Goal: Book appointment/travel/reservation

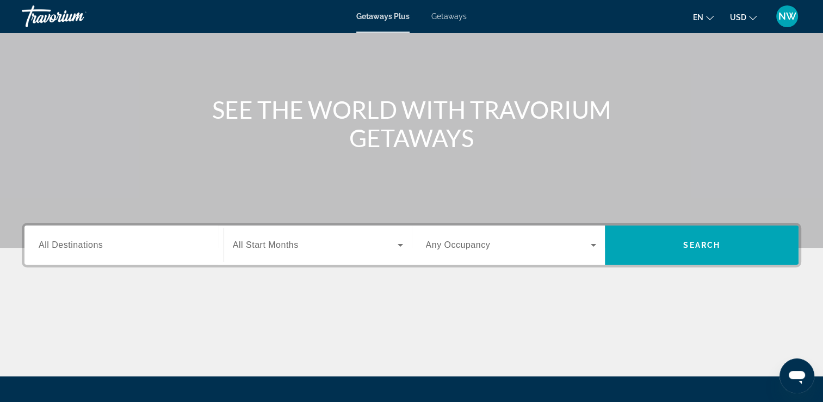
scroll to position [54, 0]
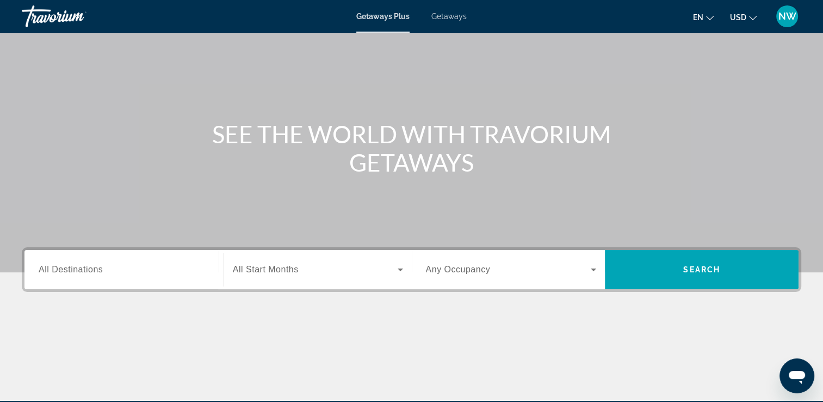
click at [178, 277] on div "Search widget" at bounding box center [124, 269] width 171 height 31
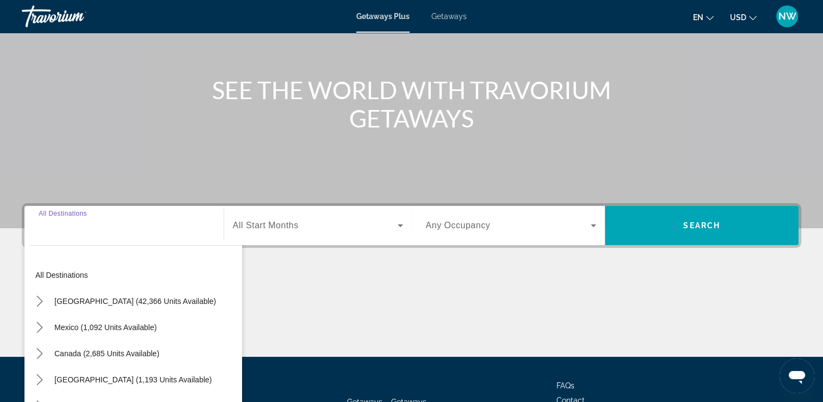
scroll to position [186, 0]
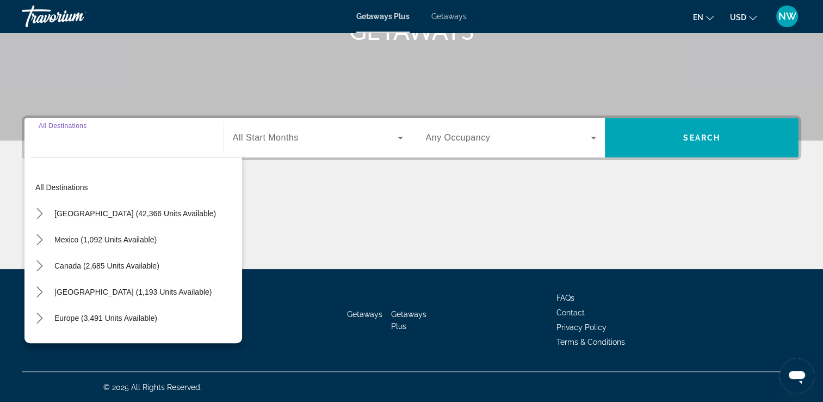
click at [114, 140] on input "Destination All Destinations" at bounding box center [124, 138] width 171 height 13
click at [118, 143] on input "Destination All Destinations" at bounding box center [124, 138] width 171 height 13
click at [90, 243] on span "Mexico (1,092 units available)" at bounding box center [105, 239] width 102 height 9
type input "**********"
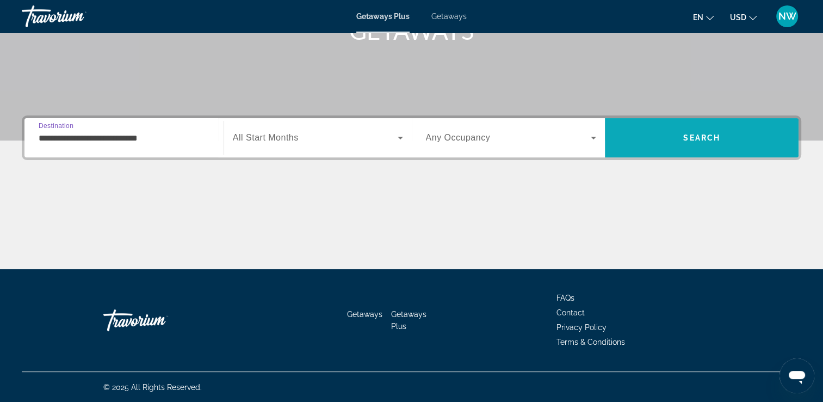
click at [705, 132] on span "Search" at bounding box center [702, 138] width 194 height 26
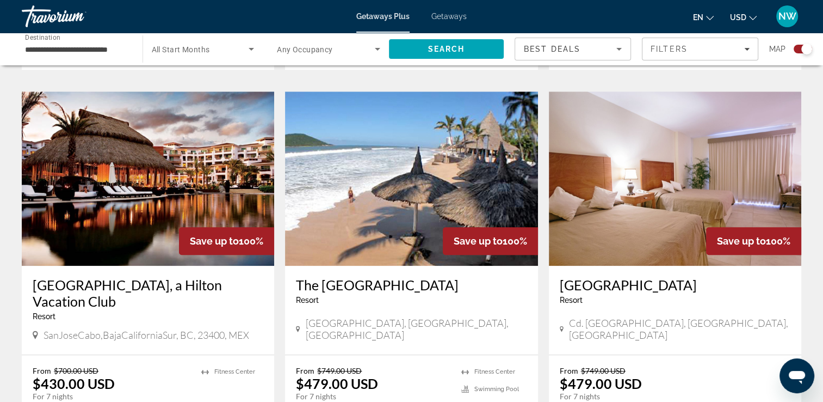
scroll to position [762, 0]
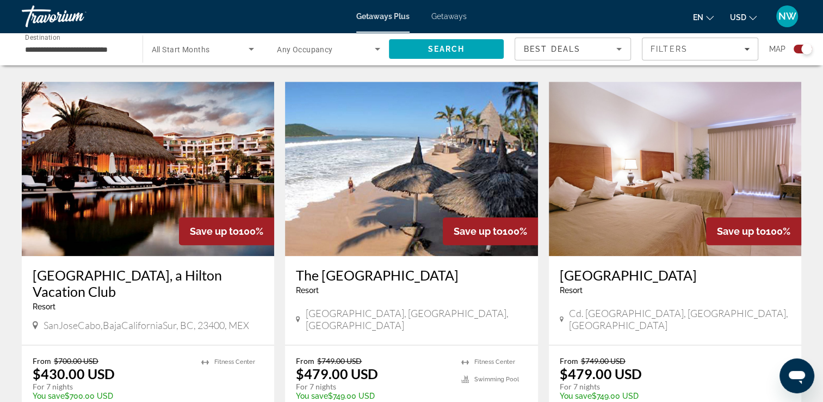
click at [116, 267] on h3 "[GEOGRAPHIC_DATA], a Hilton Vacation Club" at bounding box center [148, 283] width 231 height 33
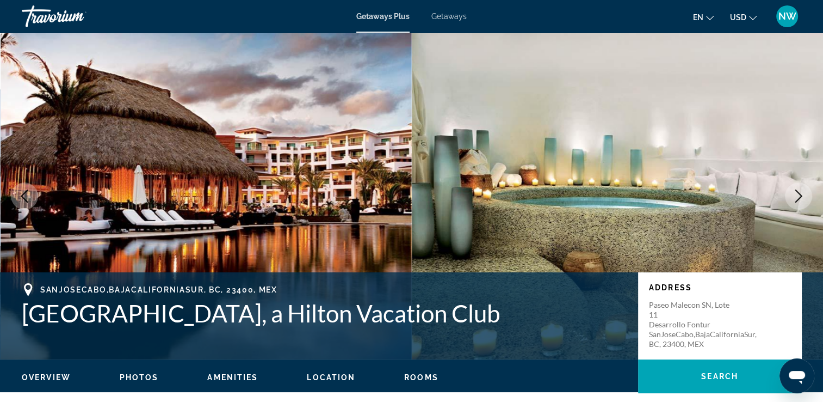
click at [796, 196] on icon "Next image" at bounding box center [798, 195] width 13 height 13
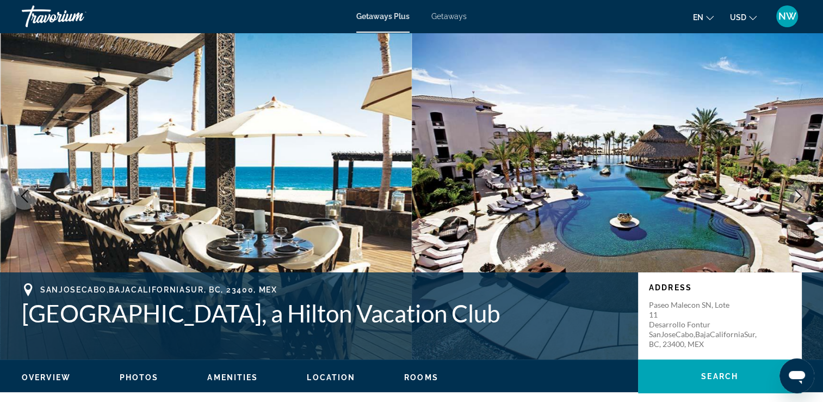
click at [796, 197] on icon "Next image" at bounding box center [798, 195] width 13 height 13
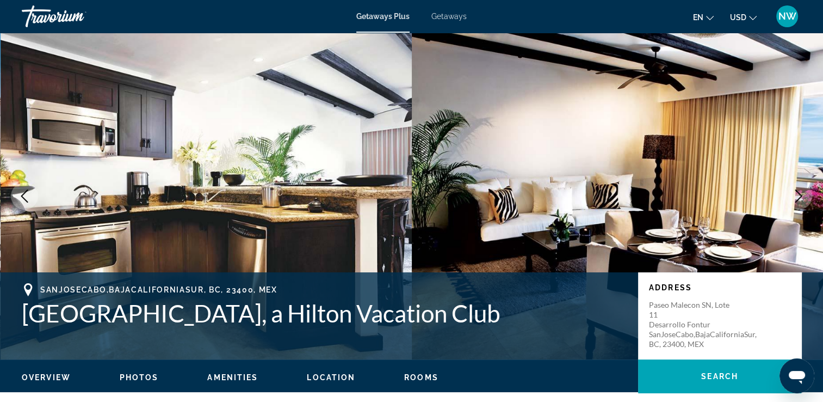
click at [796, 197] on icon "Next image" at bounding box center [798, 195] width 13 height 13
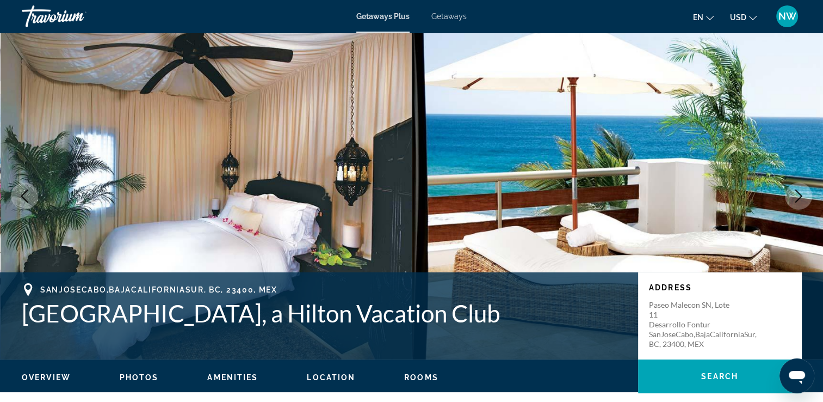
click at [796, 197] on icon "Next image" at bounding box center [798, 195] width 13 height 13
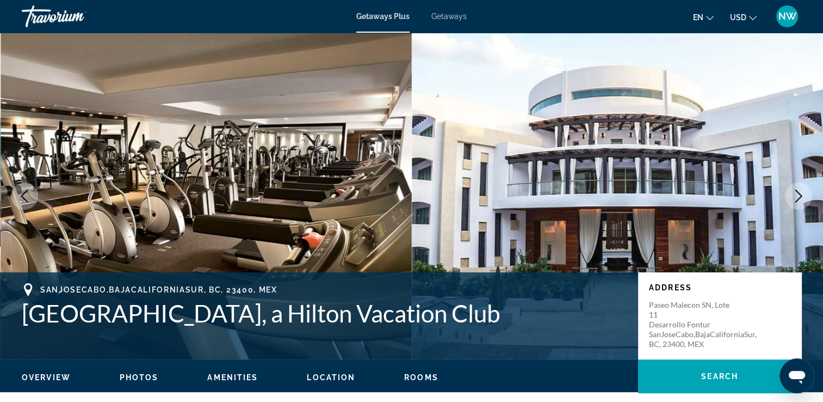
click at [790, 180] on img "Main content" at bounding box center [618, 196] width 412 height 326
click at [798, 187] on button "Next image" at bounding box center [798, 195] width 27 height 27
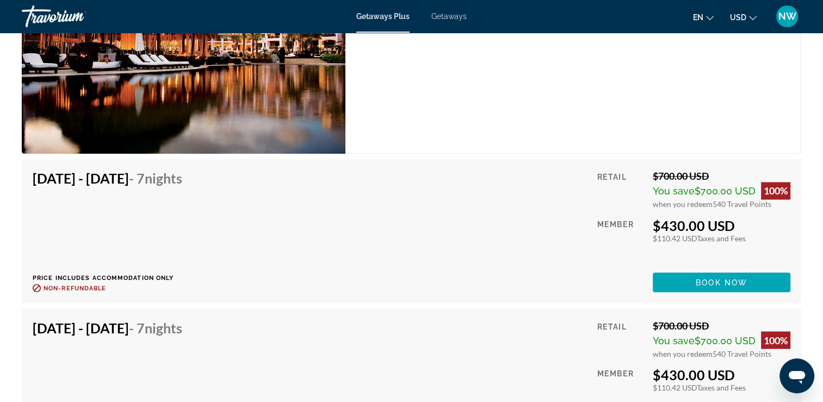
scroll to position [1687, 0]
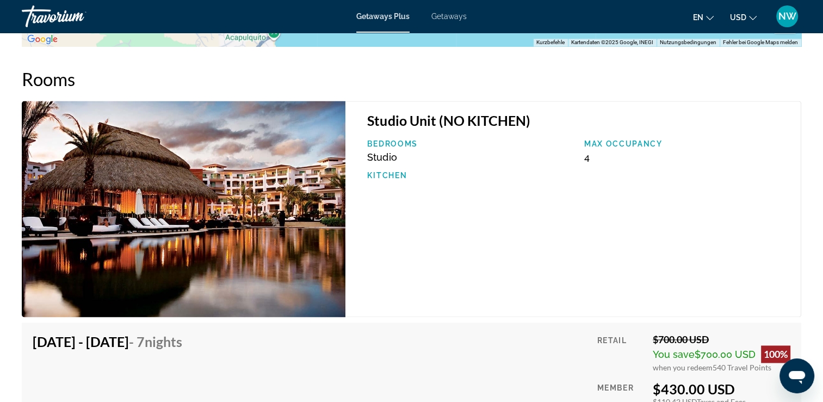
click at [392, 151] on span "Studio" at bounding box center [381, 156] width 29 height 11
click at [385, 151] on span "Studio" at bounding box center [381, 156] width 29 height 11
click at [383, 141] on div "Bedrooms Studio" at bounding box center [470, 150] width 217 height 23
click at [382, 139] on p "Bedrooms" at bounding box center [470, 143] width 206 height 9
click at [381, 139] on p "Bedrooms" at bounding box center [470, 143] width 206 height 9
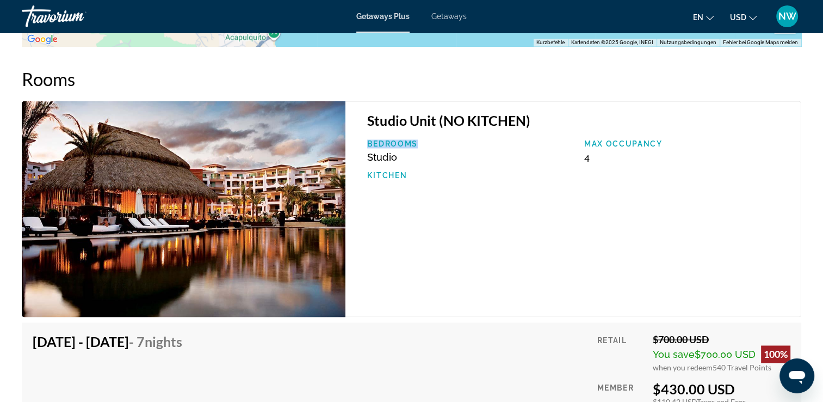
click at [381, 139] on p "Bedrooms" at bounding box center [470, 143] width 206 height 9
click at [379, 139] on p "Bedrooms" at bounding box center [470, 143] width 206 height 9
click at [381, 171] on p "Kitchen" at bounding box center [470, 175] width 206 height 9
click at [380, 171] on p "Kitchen" at bounding box center [470, 175] width 206 height 9
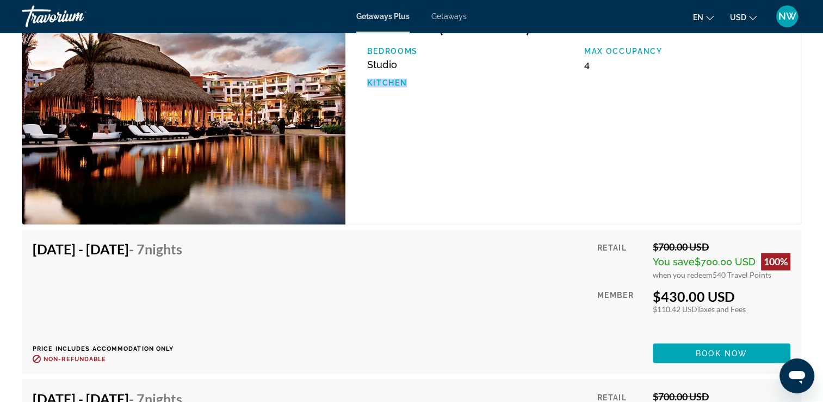
scroll to position [1670, 0]
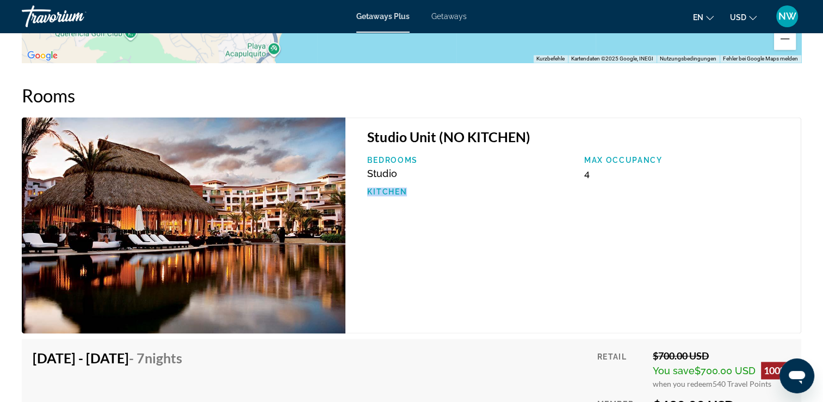
click at [233, 234] on img "Main content" at bounding box center [184, 225] width 324 height 216
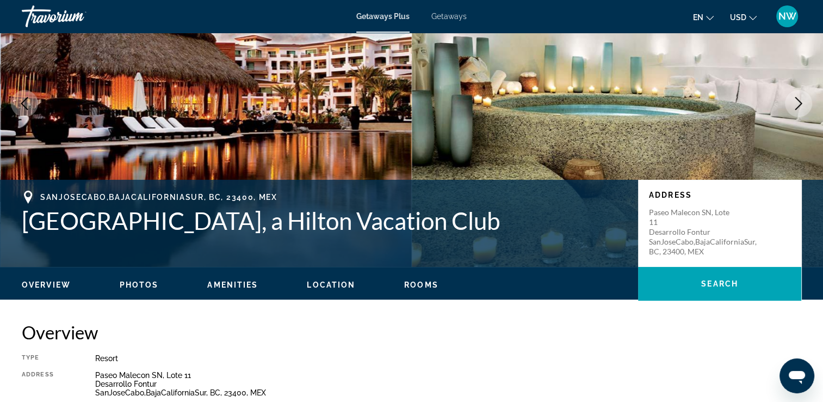
scroll to position [0, 0]
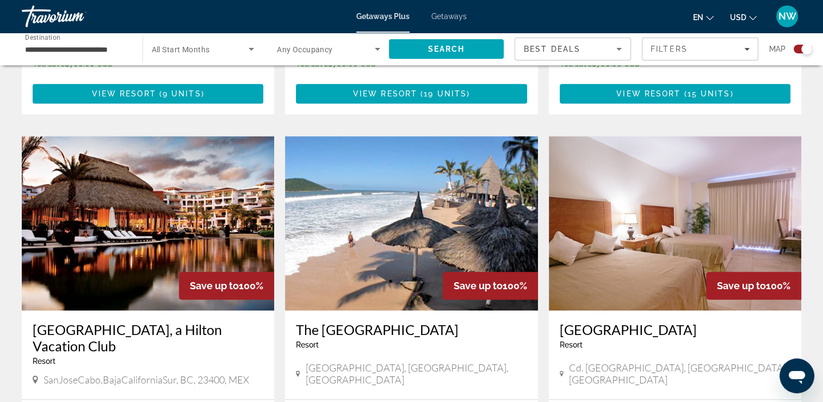
scroll to position [762, 0]
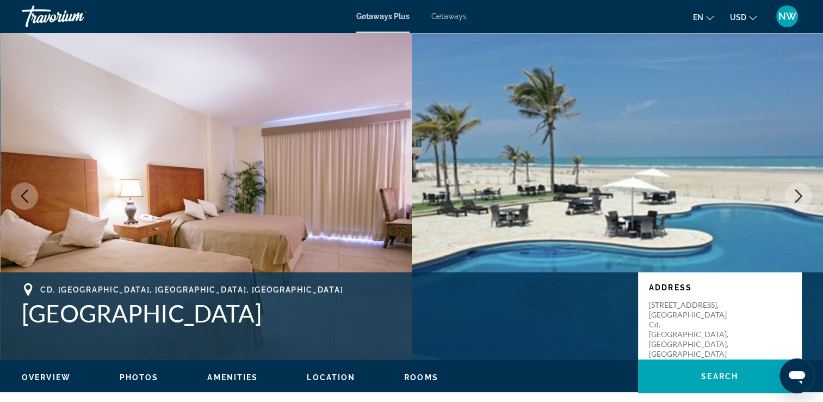
click at [796, 199] on icon "Next image" at bounding box center [798, 195] width 13 height 13
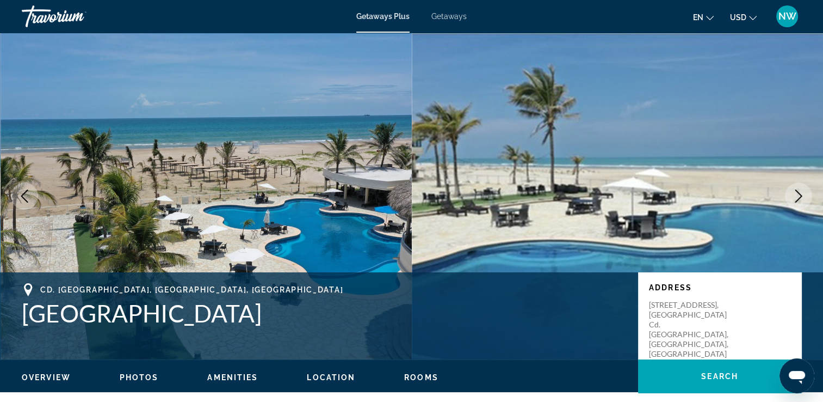
click at [796, 199] on icon "Next image" at bounding box center [798, 195] width 13 height 13
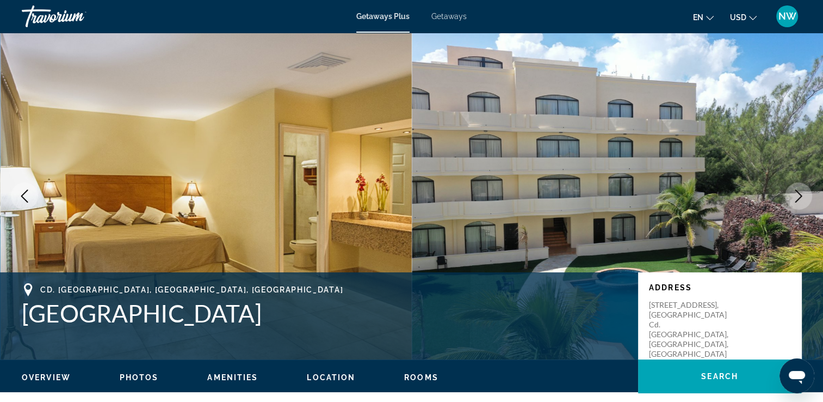
click at [797, 199] on icon "Next image" at bounding box center [798, 195] width 13 height 13
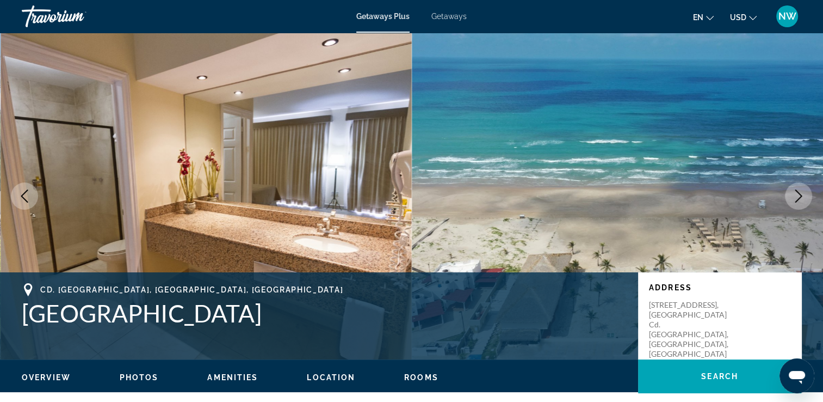
click at [797, 199] on icon "Next image" at bounding box center [798, 195] width 13 height 13
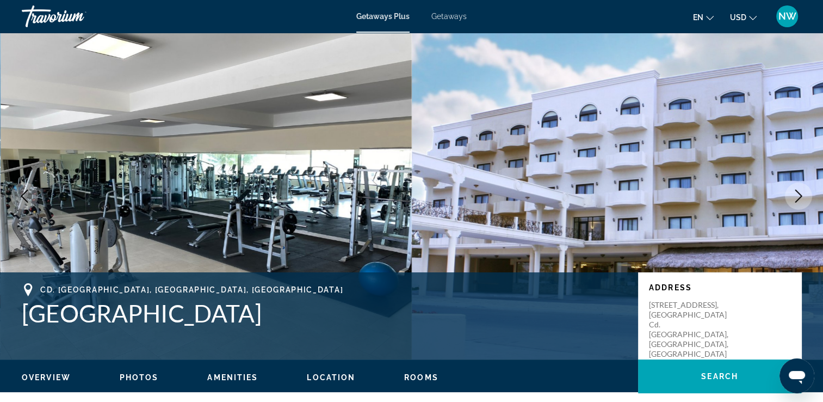
click at [29, 199] on icon "Previous image" at bounding box center [24, 195] width 13 height 13
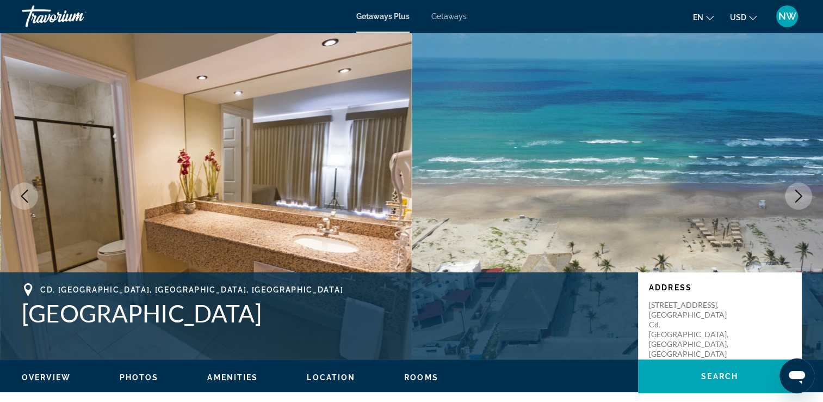
click at [800, 203] on button "Next image" at bounding box center [798, 195] width 27 height 27
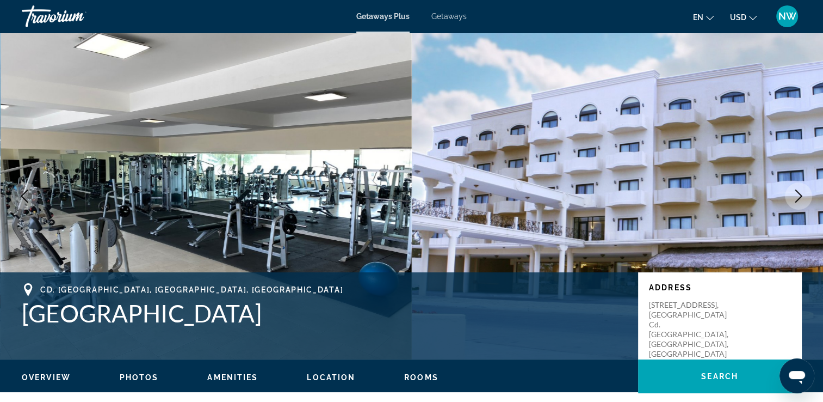
click at [800, 203] on button "Next image" at bounding box center [798, 195] width 27 height 27
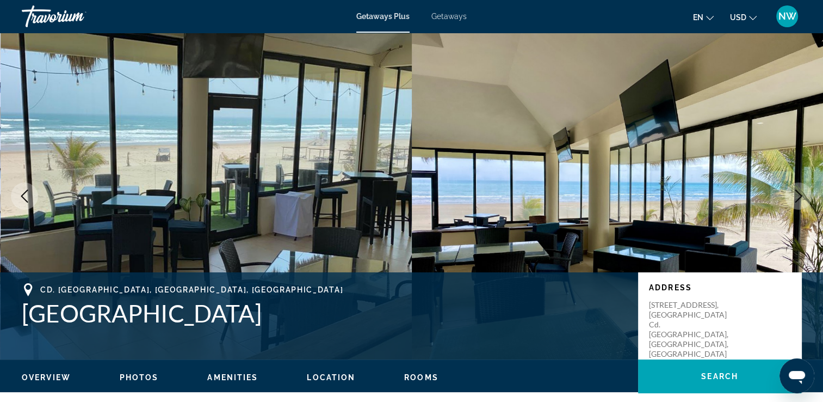
click at [800, 202] on button "Next image" at bounding box center [798, 195] width 27 height 27
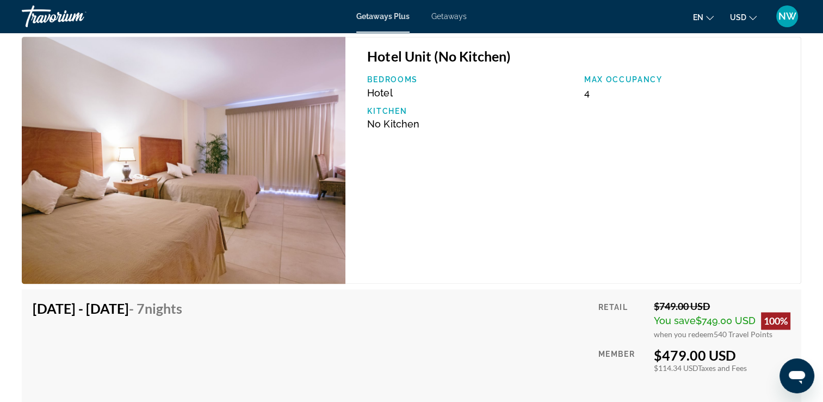
scroll to position [1469, 0]
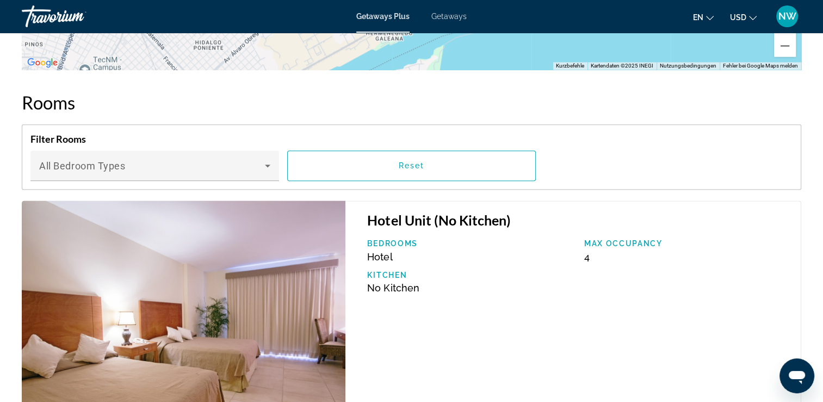
click at [392, 18] on span "Getaways Plus" at bounding box center [382, 16] width 53 height 9
